Goal: Navigation & Orientation: Find specific page/section

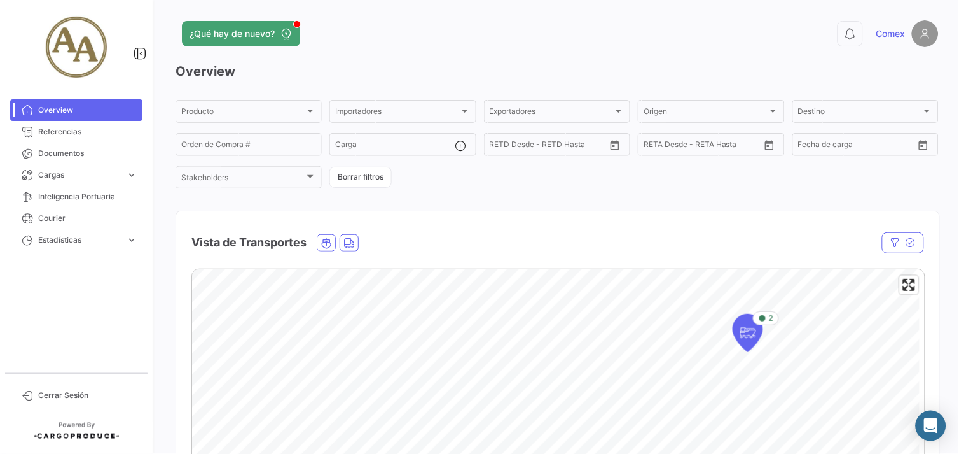
scroll to position [282, 0]
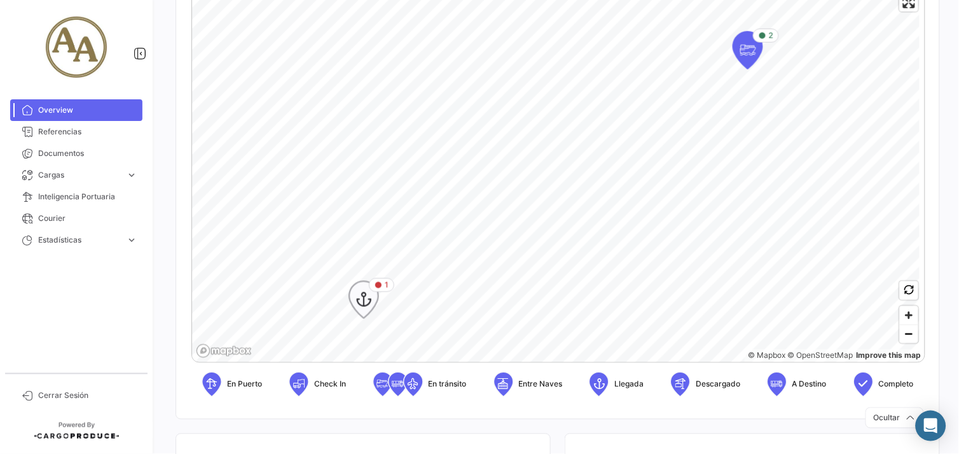
click at [364, 299] on icon "Map marker" at bounding box center [364, 299] width 18 height 27
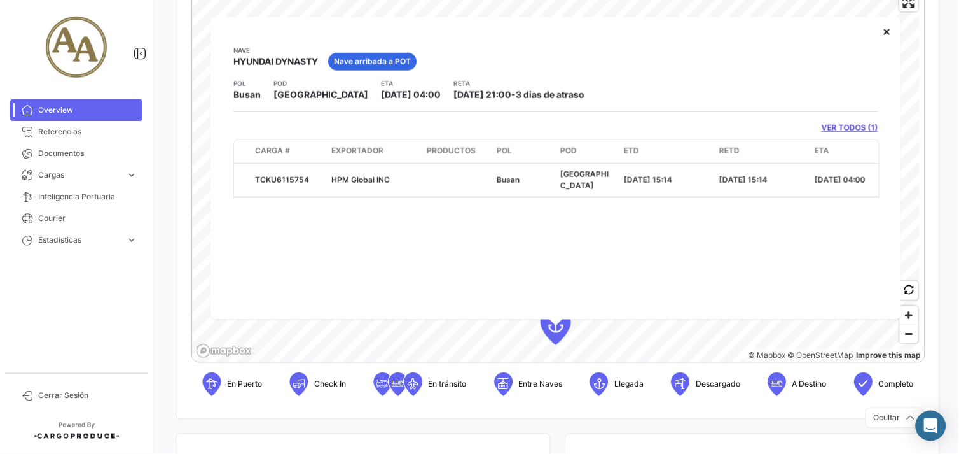
scroll to position [0, 408]
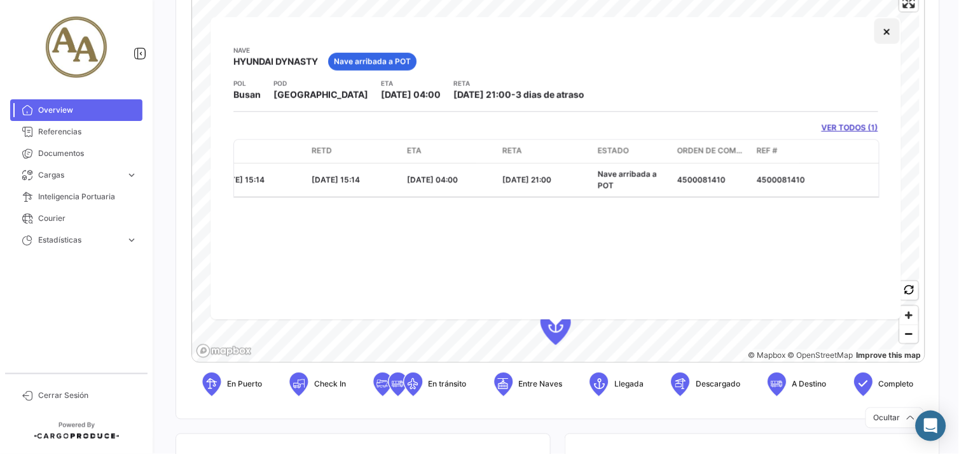
click at [893, 34] on button "×" at bounding box center [887, 30] width 25 height 25
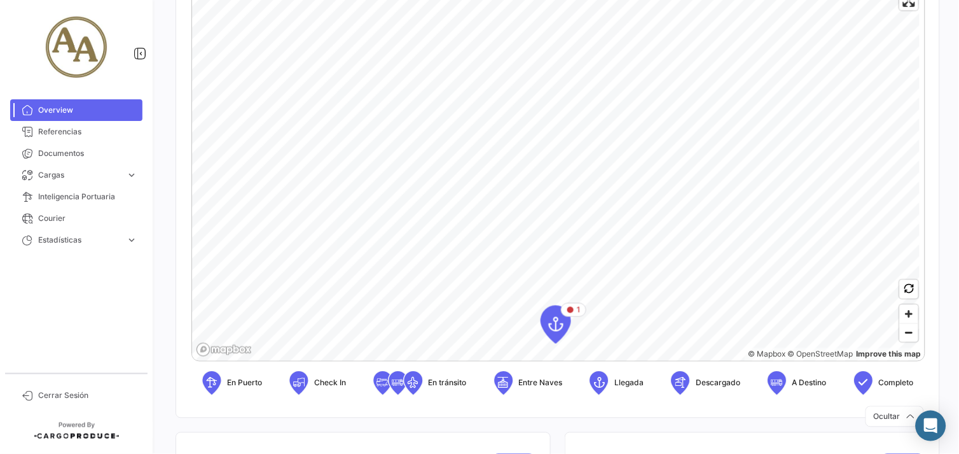
scroll to position [282, 0]
click at [901, 327] on span "Zoom out" at bounding box center [909, 334] width 18 height 18
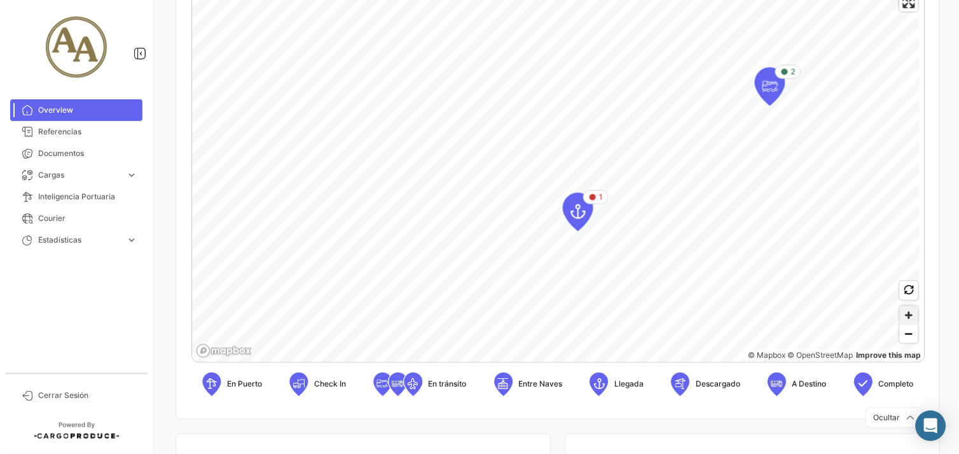
click at [903, 317] on span "Zoom in" at bounding box center [909, 315] width 18 height 18
click at [900, 316] on span "Zoom in" at bounding box center [909, 315] width 18 height 18
click at [905, 316] on span "Zoom in" at bounding box center [909, 315] width 18 height 18
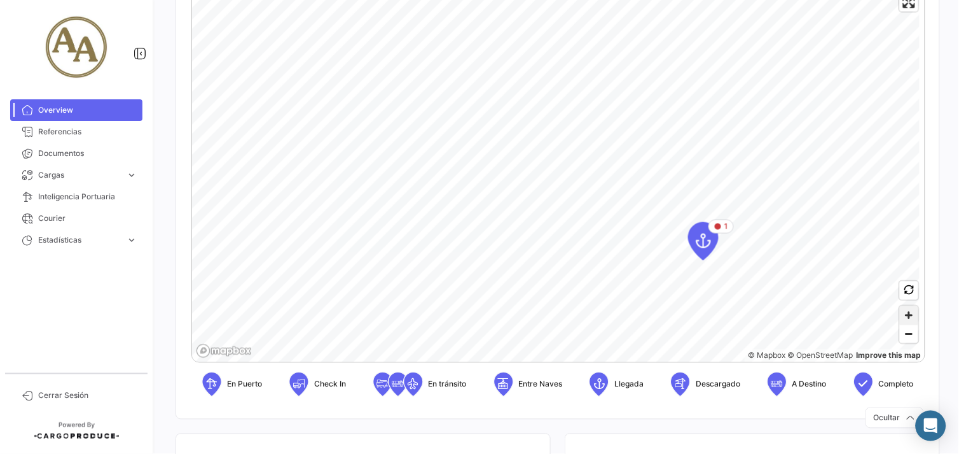
click at [905, 316] on span "Zoom in" at bounding box center [909, 315] width 18 height 18
click at [906, 314] on span "Zoom in" at bounding box center [909, 315] width 18 height 18
click at [901, 314] on span "Zoom in" at bounding box center [909, 315] width 18 height 18
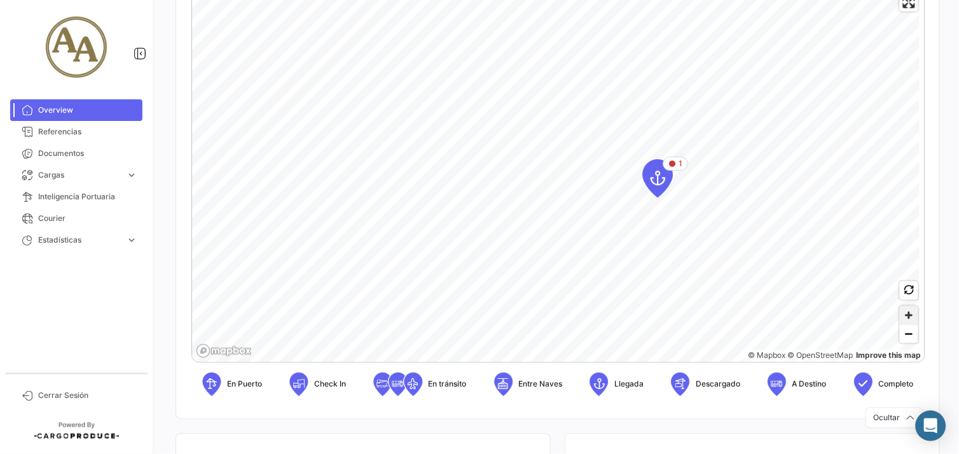
click at [901, 314] on span "Zoom in" at bounding box center [909, 315] width 18 height 18
click at [905, 313] on span "Zoom in" at bounding box center [909, 315] width 18 height 18
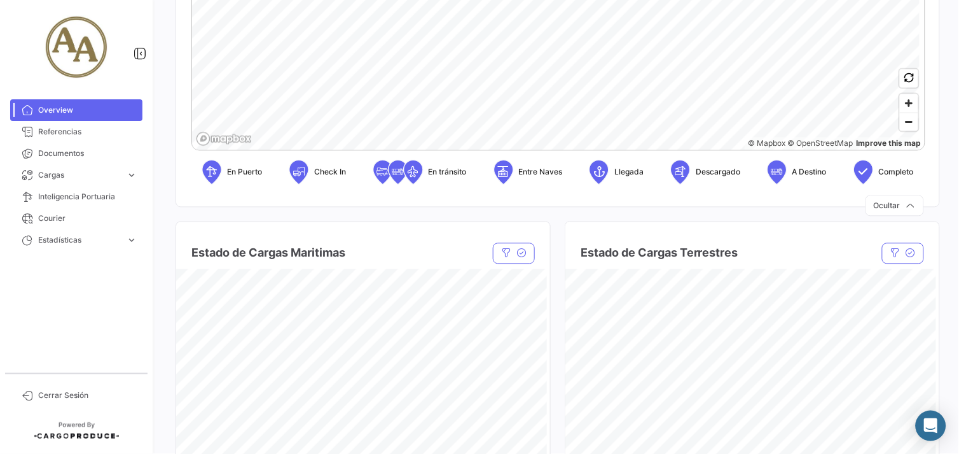
click at [606, 193] on div "En Puerto Check In En tránsito Entre Naves Llegada Descargado A Destino Completo" at bounding box center [557, 173] width 733 height 46
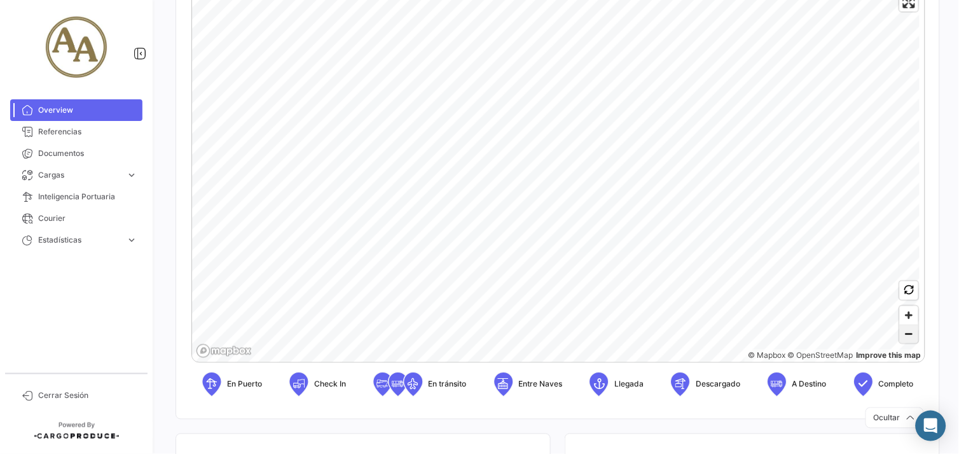
click at [900, 335] on span "Zoom out" at bounding box center [909, 334] width 18 height 18
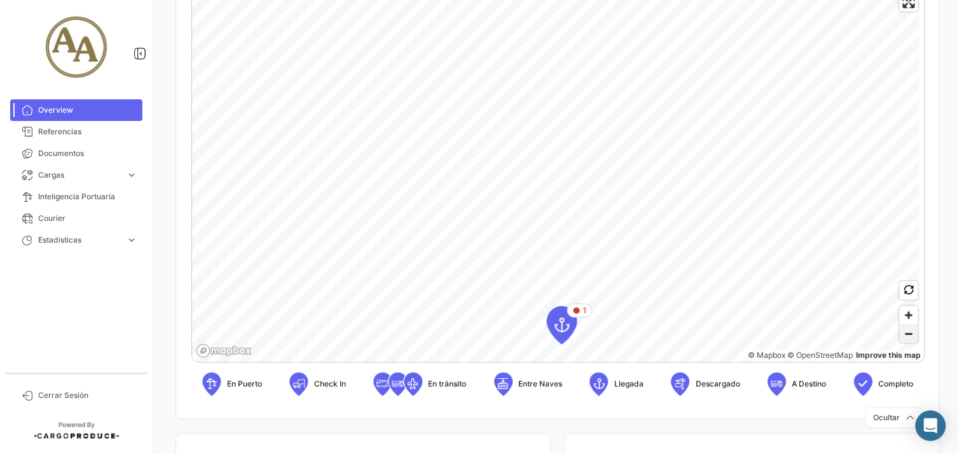
click at [900, 335] on span "Zoom out" at bounding box center [909, 334] width 18 height 18
click at [903, 333] on span "Zoom out" at bounding box center [909, 334] width 18 height 18
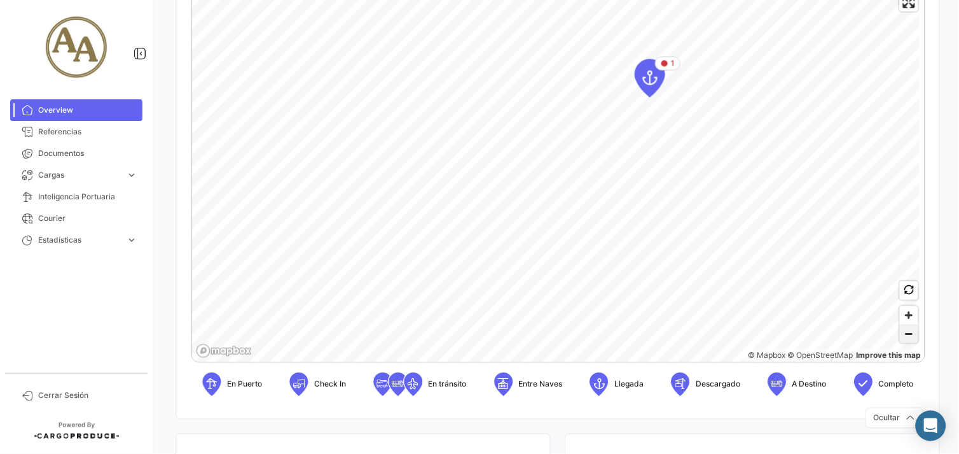
scroll to position [353, 0]
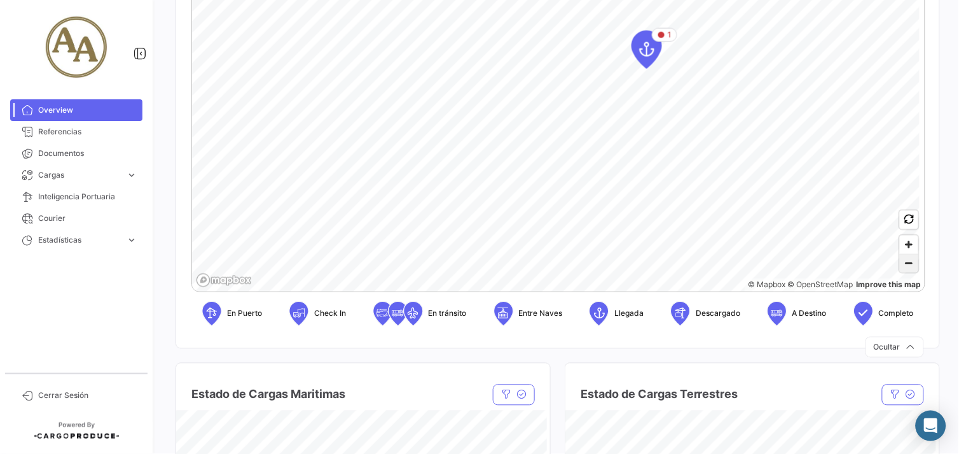
click at [902, 265] on span "Zoom out" at bounding box center [909, 263] width 18 height 18
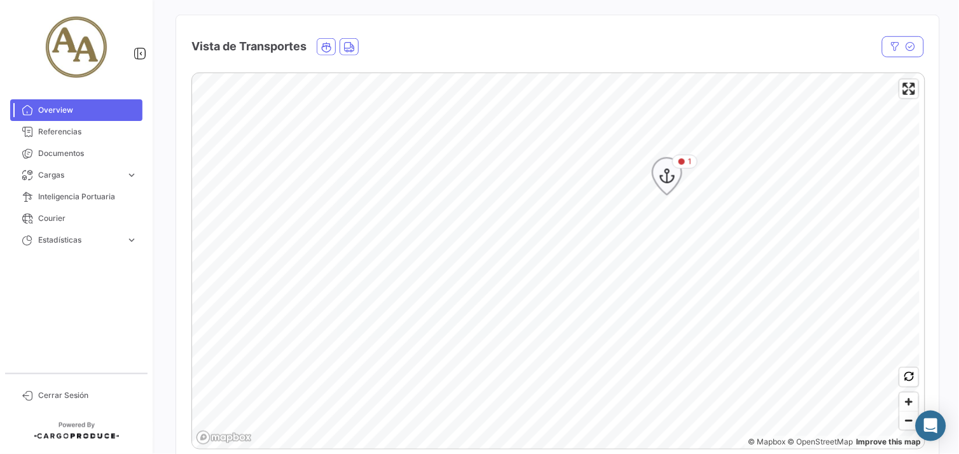
scroll to position [282, 0]
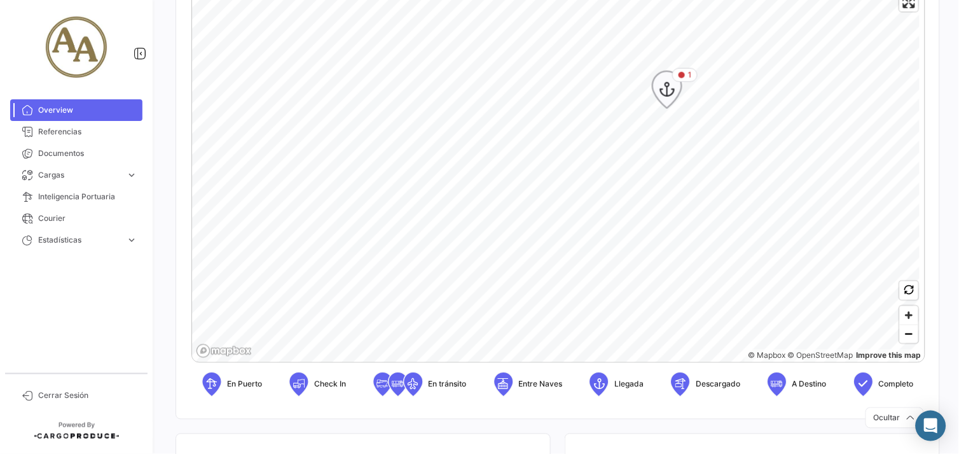
click at [671, 99] on icon "Map marker" at bounding box center [667, 89] width 18 height 27
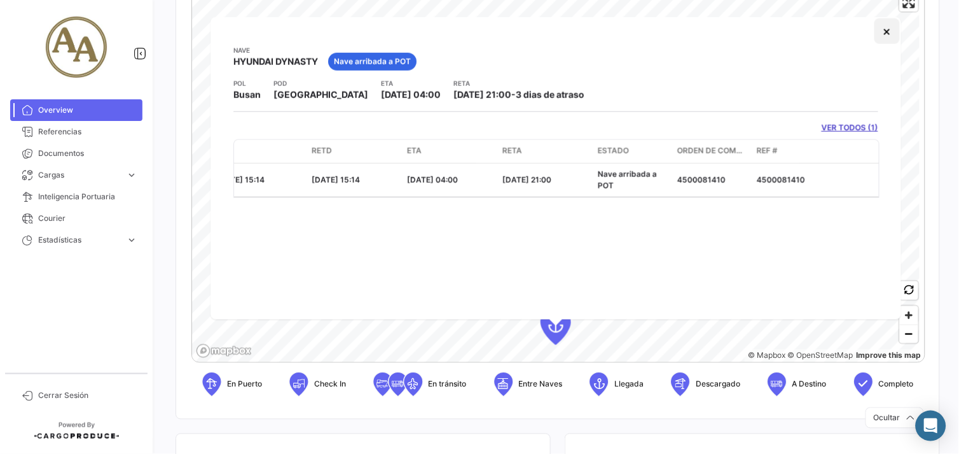
click at [882, 28] on button "×" at bounding box center [887, 30] width 25 height 25
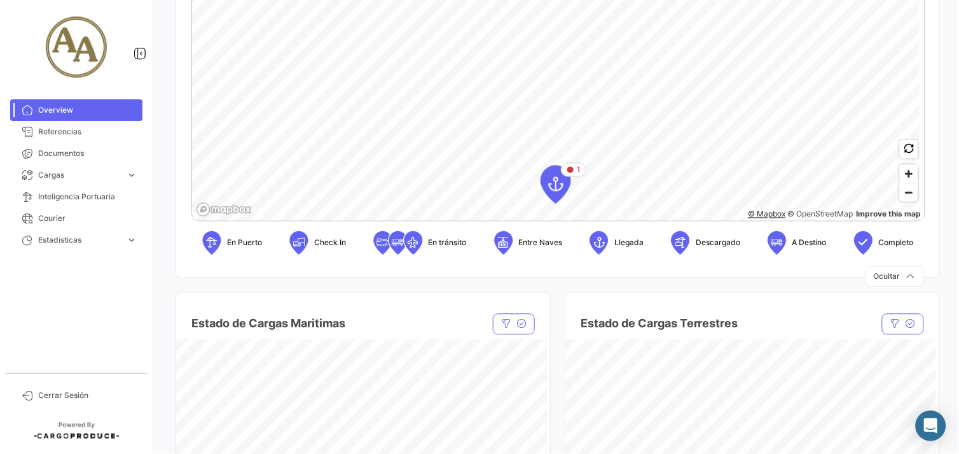
scroll to position [212, 0]
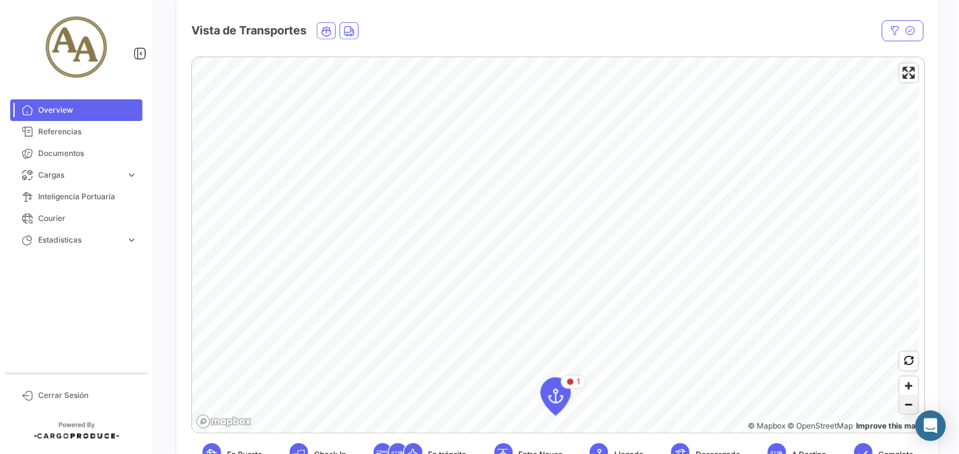
click at [908, 410] on span "Zoom out" at bounding box center [909, 405] width 18 height 18
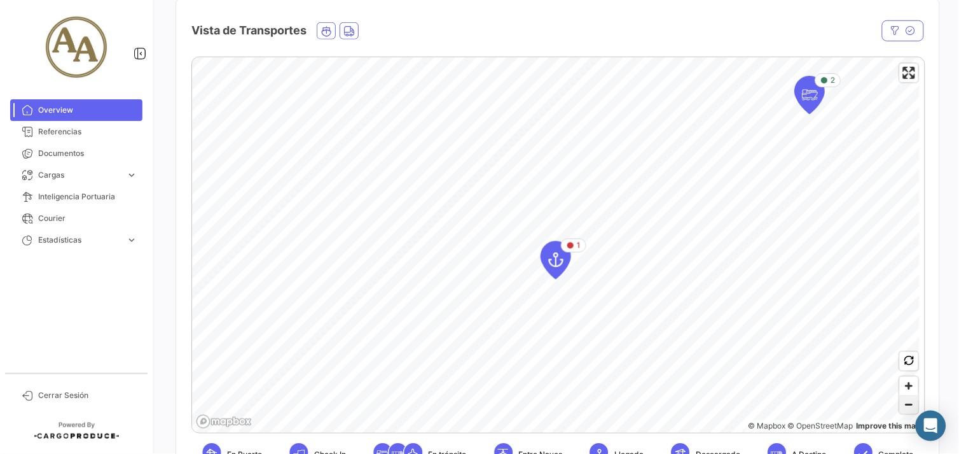
click at [907, 410] on span "Zoom out" at bounding box center [909, 405] width 18 height 18
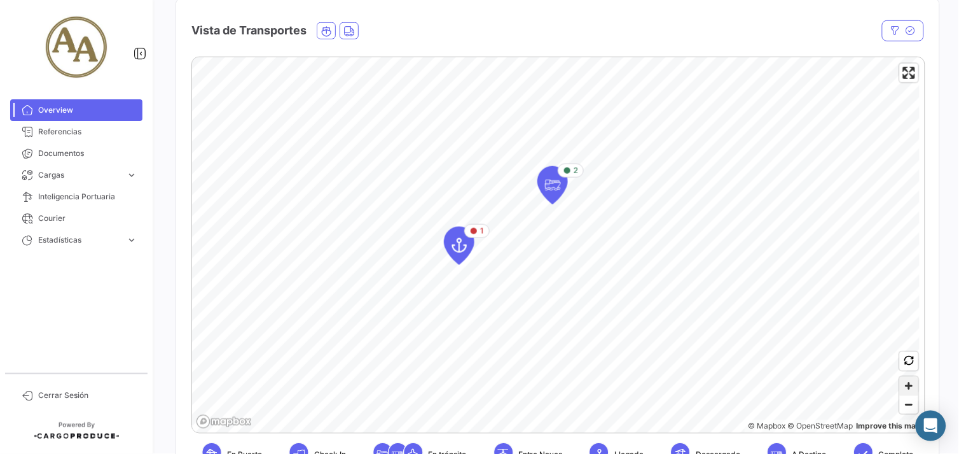
click at [908, 389] on span "Zoom in" at bounding box center [909, 386] width 18 height 18
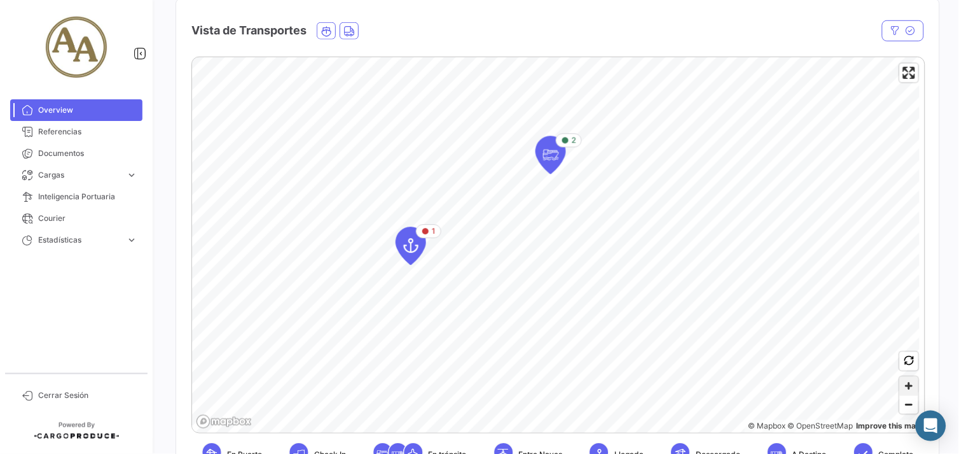
click at [908, 389] on span "Zoom in" at bounding box center [909, 386] width 18 height 18
drag, startPoint x: 908, startPoint y: 389, endPoint x: 899, endPoint y: 383, distance: 10.9
click at [900, 383] on span "Zoom in" at bounding box center [909, 386] width 18 height 18
click at [908, 384] on span "Zoom in" at bounding box center [909, 386] width 18 height 18
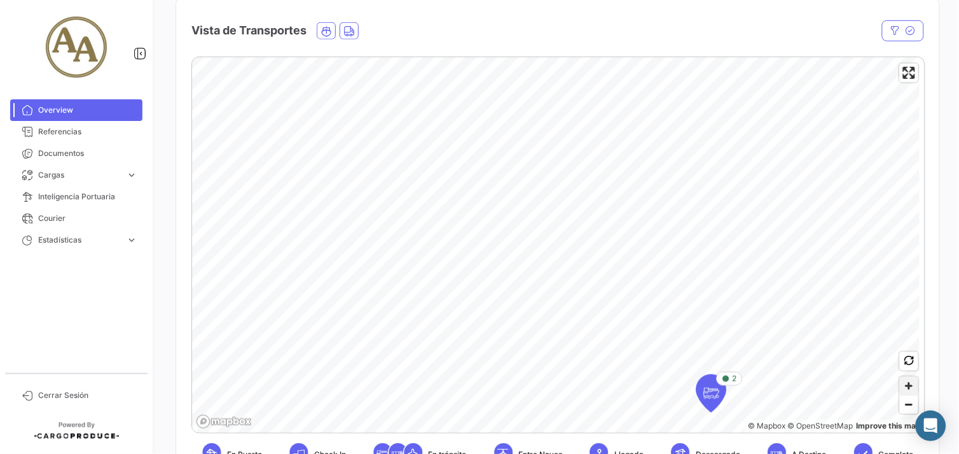
drag, startPoint x: 908, startPoint y: 384, endPoint x: 896, endPoint y: 386, distance: 12.2
click at [901, 386] on span "Zoom in" at bounding box center [909, 386] width 18 height 18
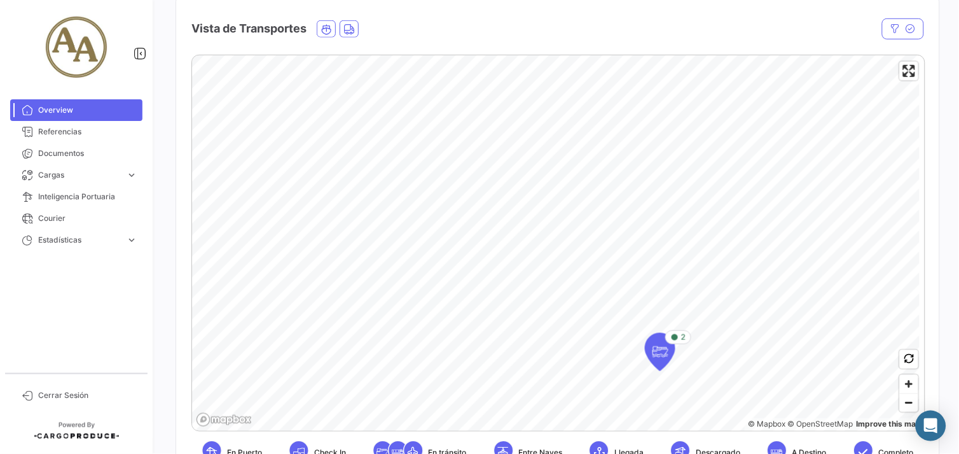
scroll to position [282, 0]
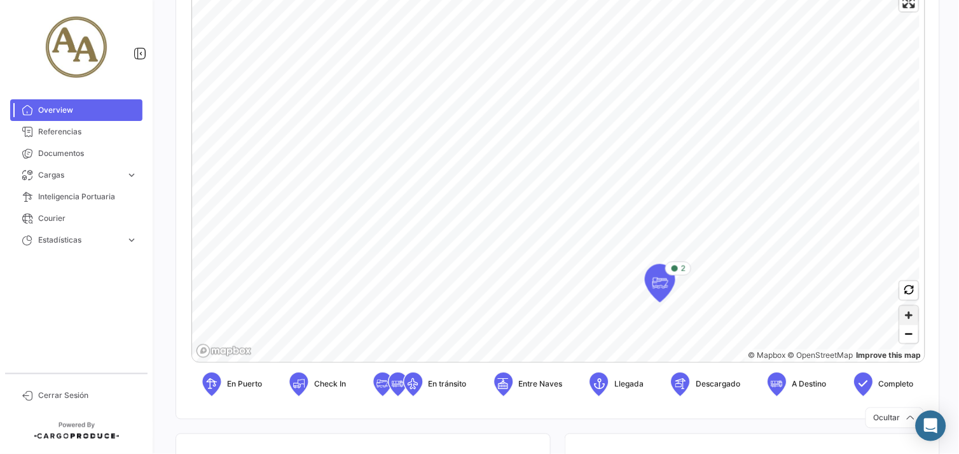
click at [906, 310] on span "Zoom in" at bounding box center [909, 315] width 18 height 18
click at [905, 310] on span "Zoom in" at bounding box center [909, 315] width 18 height 18
click at [900, 338] on span "Zoom out" at bounding box center [909, 334] width 18 height 18
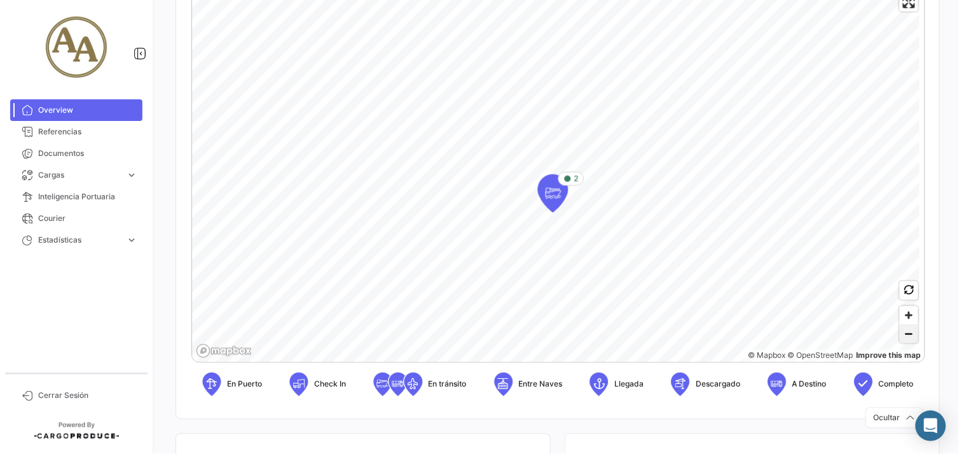
click at [900, 338] on span "Zoom out" at bounding box center [909, 334] width 18 height 18
click at [904, 332] on span "Zoom out" at bounding box center [909, 334] width 18 height 18
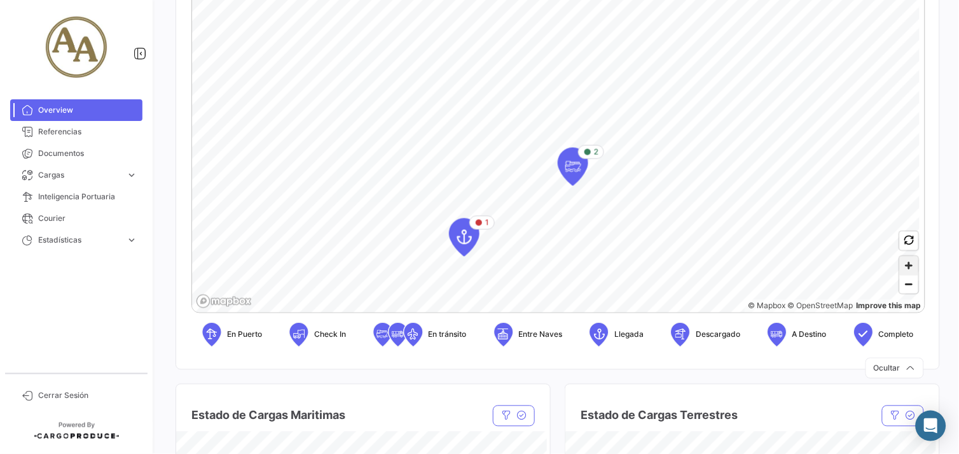
scroll to position [353, 0]
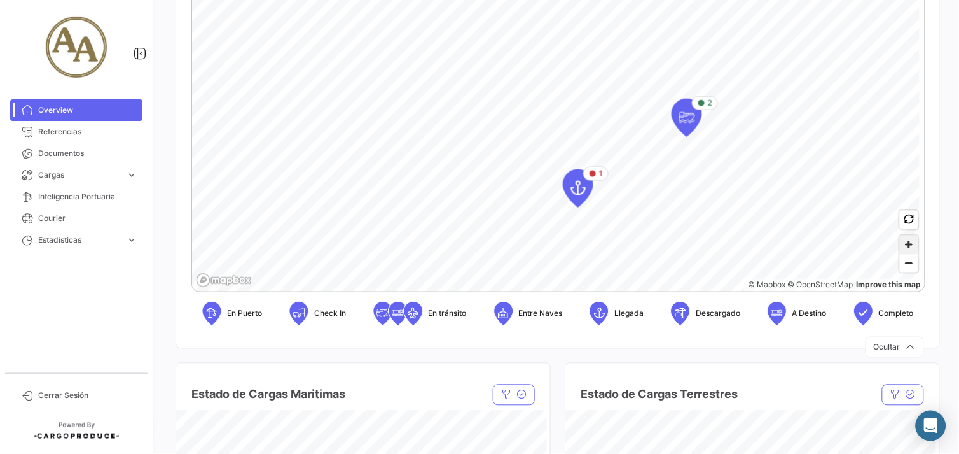
click at [904, 244] on span "Zoom in" at bounding box center [909, 244] width 18 height 18
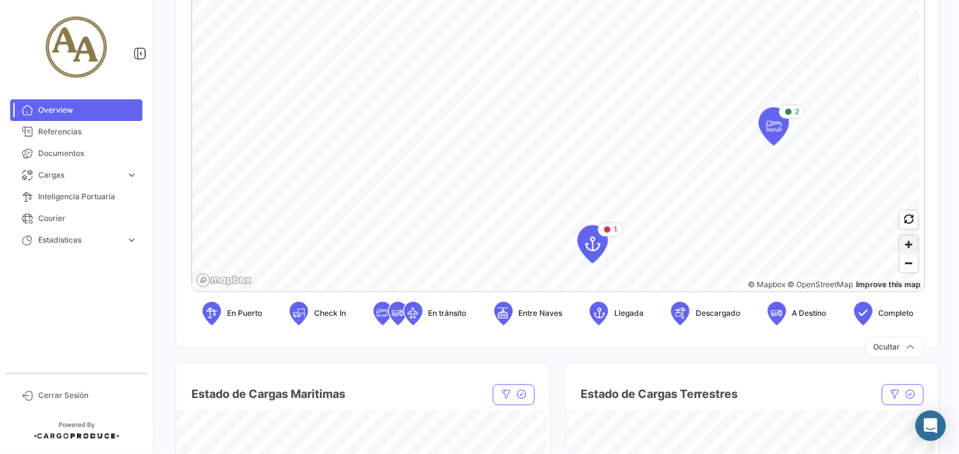
click at [904, 244] on span "Zoom in" at bounding box center [909, 244] width 18 height 18
click at [900, 248] on span "Zoom in" at bounding box center [909, 244] width 18 height 18
click at [905, 250] on span "Zoom in" at bounding box center [909, 244] width 18 height 18
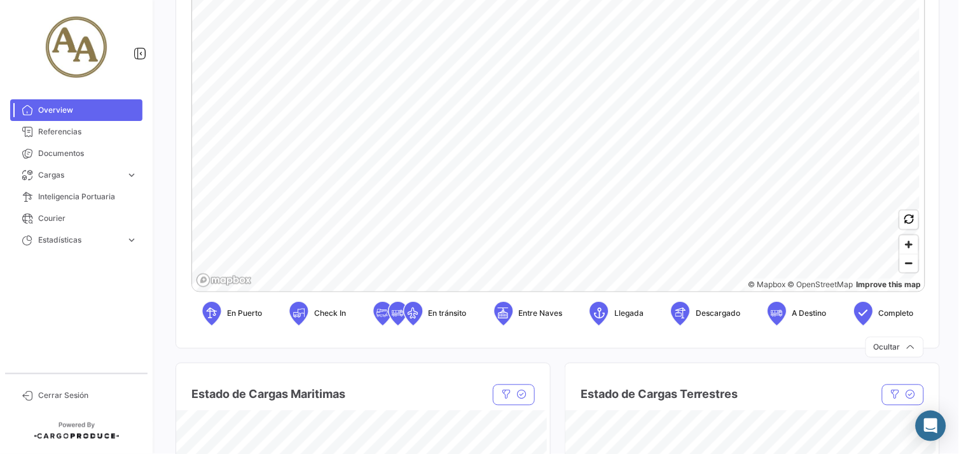
click at [791, 0] on html "Overview Referencias Documentos Cargas expand_more Cargas Marítimas Cargas Terr…" at bounding box center [479, 227] width 959 height 454
click at [671, 111] on icon "Map marker" at bounding box center [671, 100] width 18 height 27
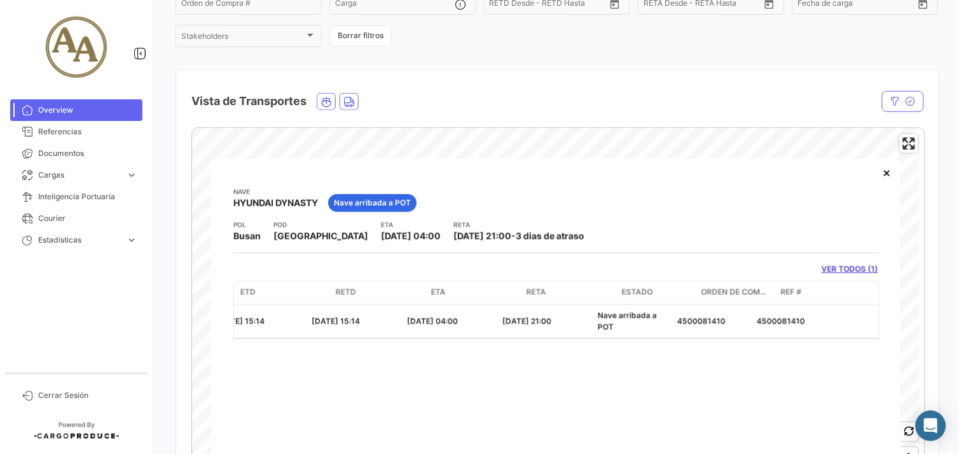
scroll to position [0, 370]
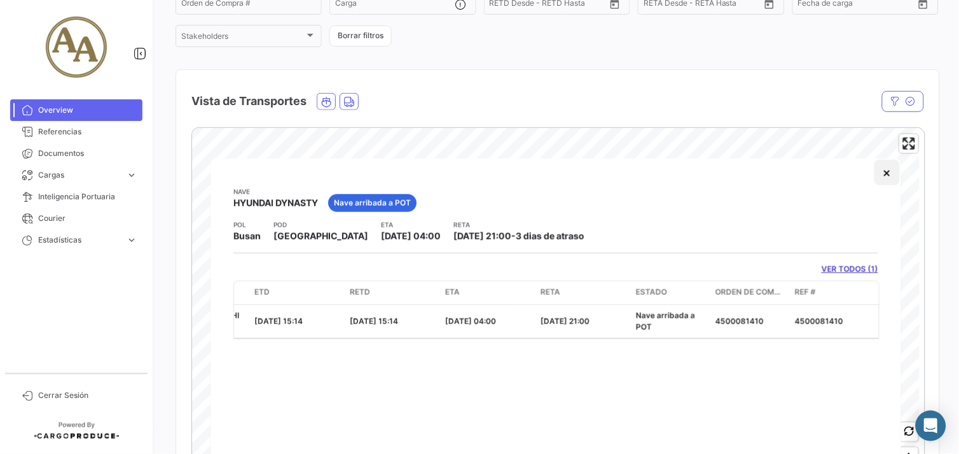
click at [887, 170] on button "×" at bounding box center [887, 172] width 25 height 25
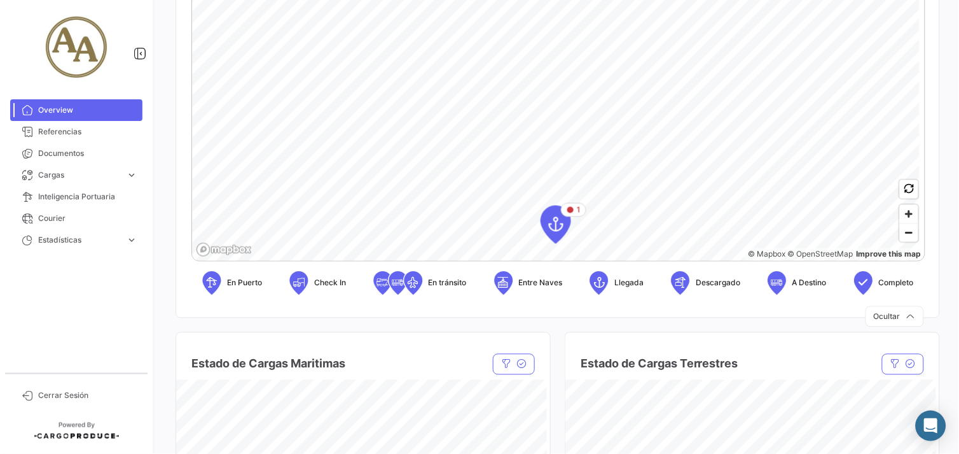
scroll to position [424, 0]
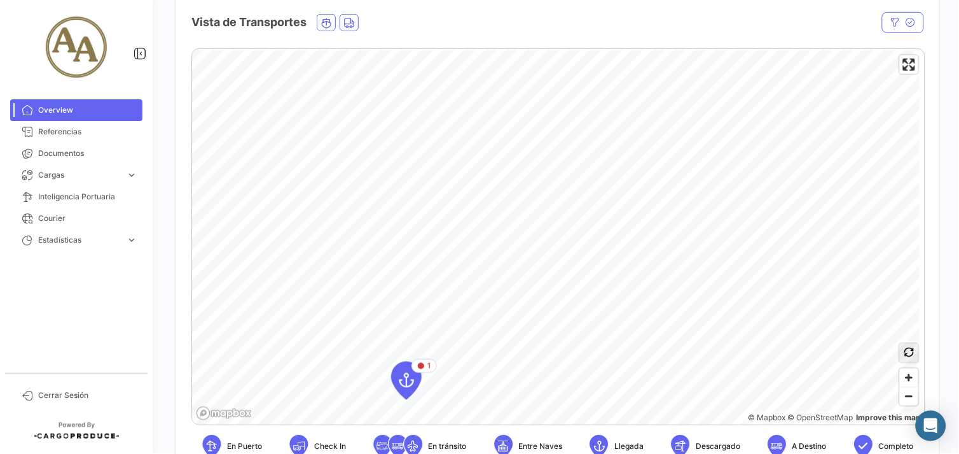
scroll to position [212, 0]
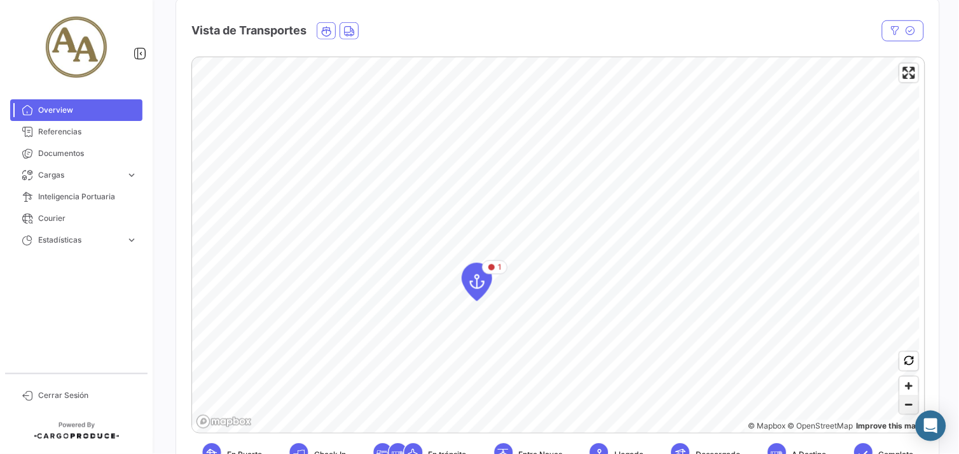
click at [906, 408] on span "Zoom out" at bounding box center [909, 405] width 18 height 18
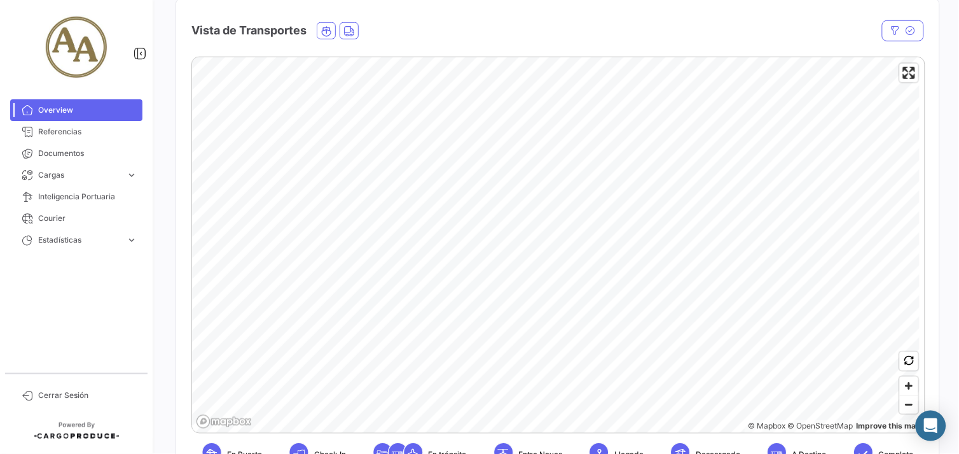
click at [959, 281] on html "Overview Referencias Documentos Cargas expand_more Cargas Marítimas Cargas Terr…" at bounding box center [479, 227] width 959 height 454
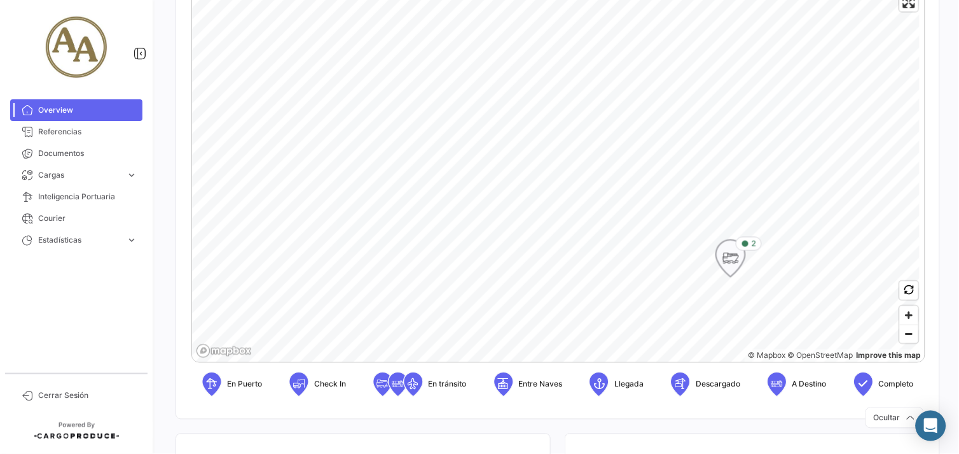
scroll to position [353, 0]
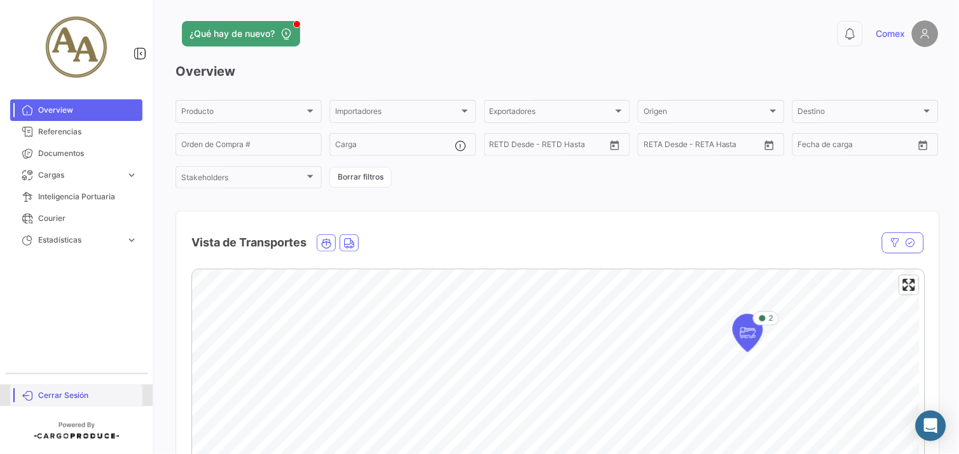
click at [78, 389] on span "Cerrar Sesión" at bounding box center [87, 394] width 99 height 11
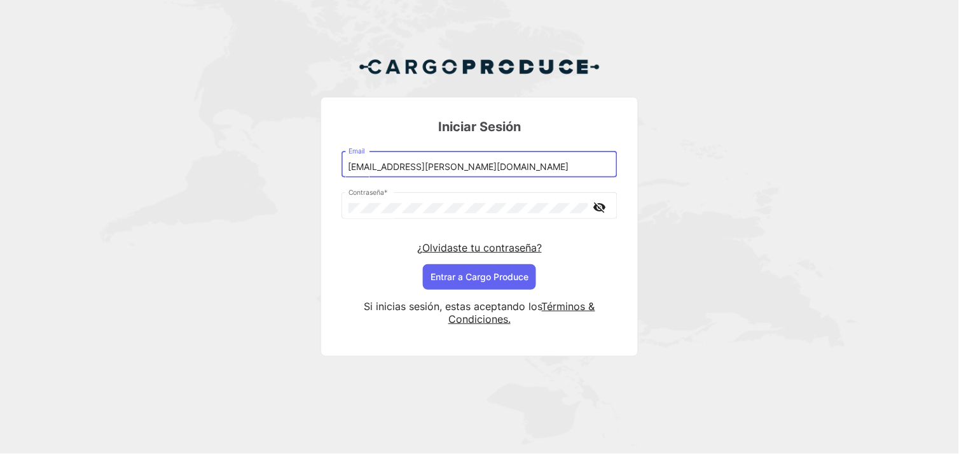
drag, startPoint x: 463, startPoint y: 170, endPoint x: 227, endPoint y: 178, distance: 235.5
click at [229, 178] on div "Iniciar Sesión [EMAIL_ADDRESS][PERSON_NAME][DOMAIN_NAME] Email Contraseña * vis…" at bounding box center [479, 211] width 959 height 423
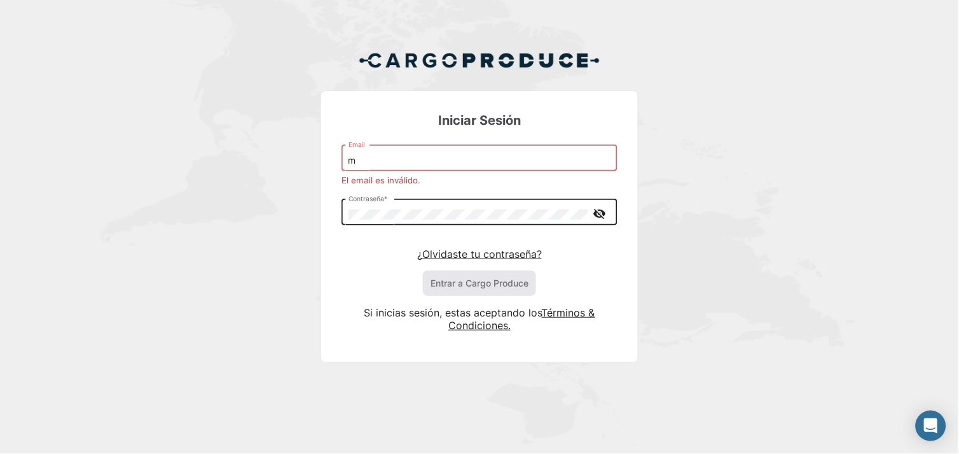
type input "[EMAIL_ADDRESS][PERSON_NAME][DOMAIN_NAME]"
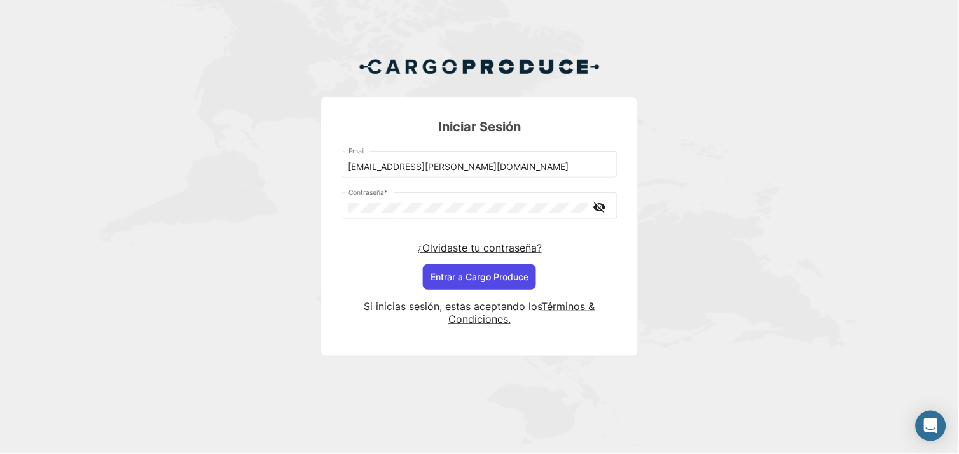
click at [484, 270] on button "Entrar a Cargo Produce" at bounding box center [479, 276] width 113 height 25
